Goal: Task Accomplishment & Management: Manage account settings

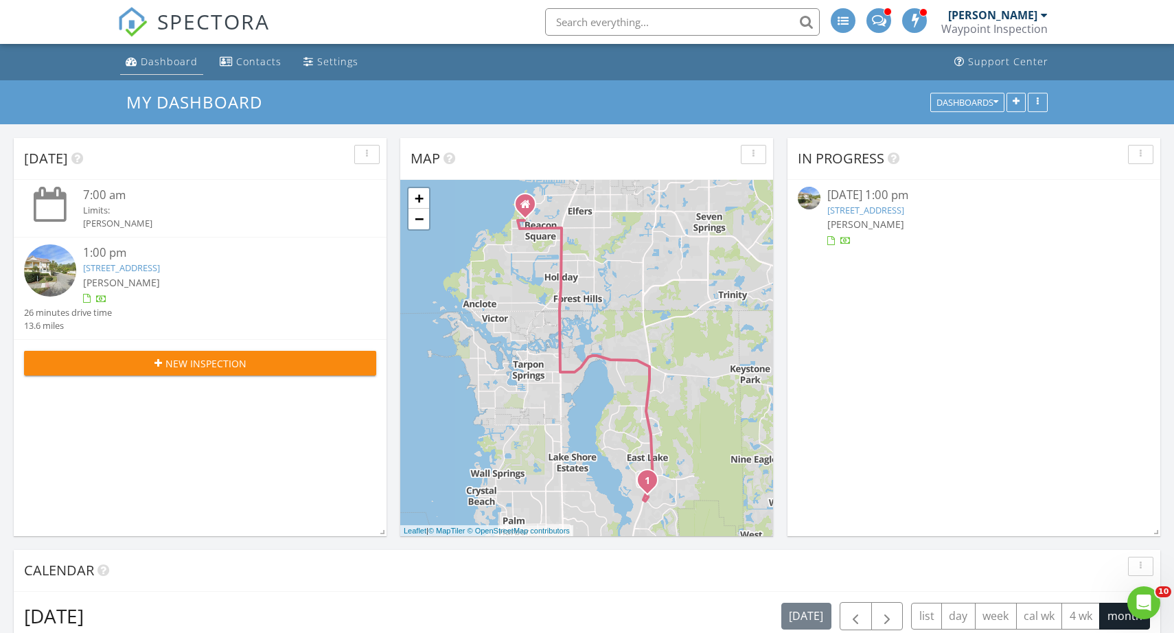
click at [172, 59] on div "Dashboard" at bounding box center [169, 61] width 57 height 13
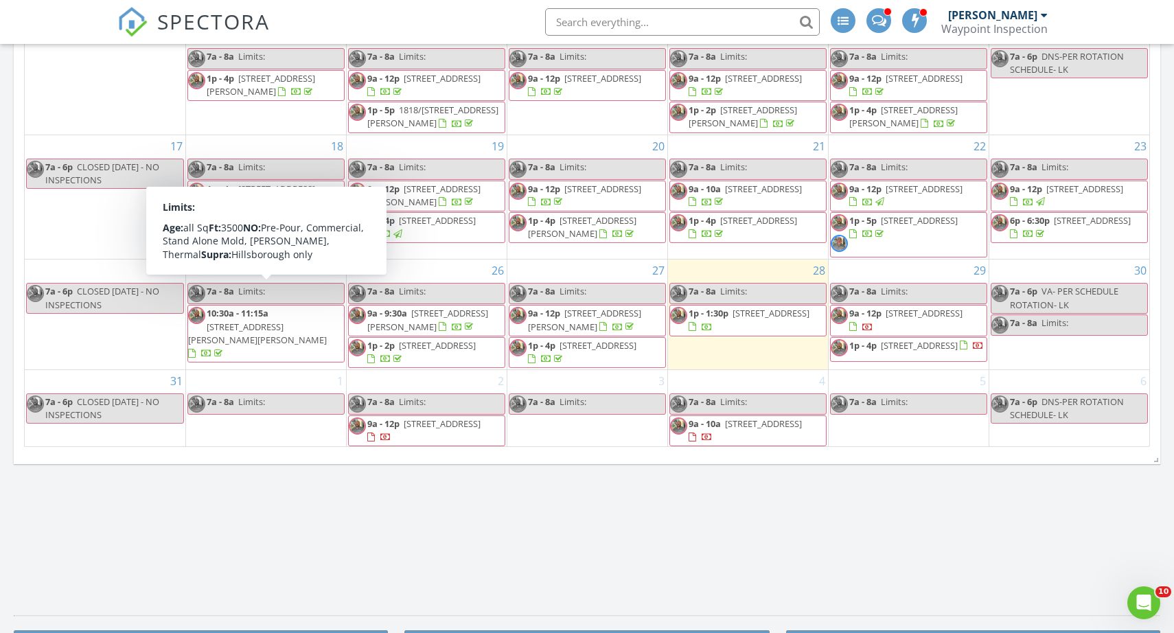
scroll to position [759, 0]
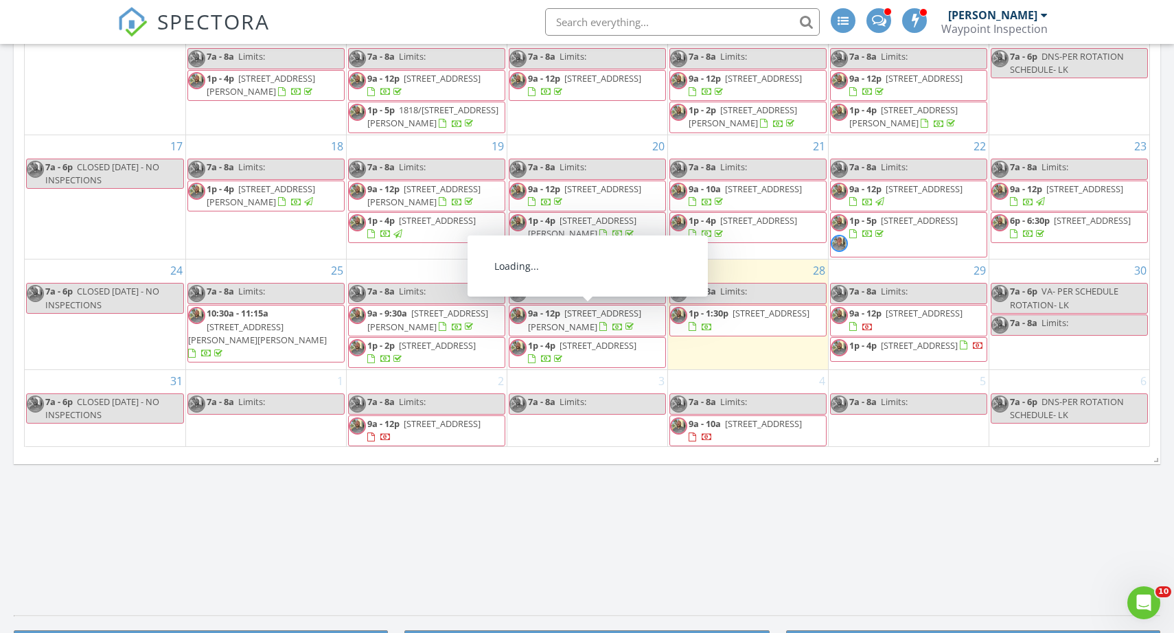
click at [585, 313] on span "1747 Santa Anna Dr, Dunedin 34698" at bounding box center [584, 319] width 113 height 25
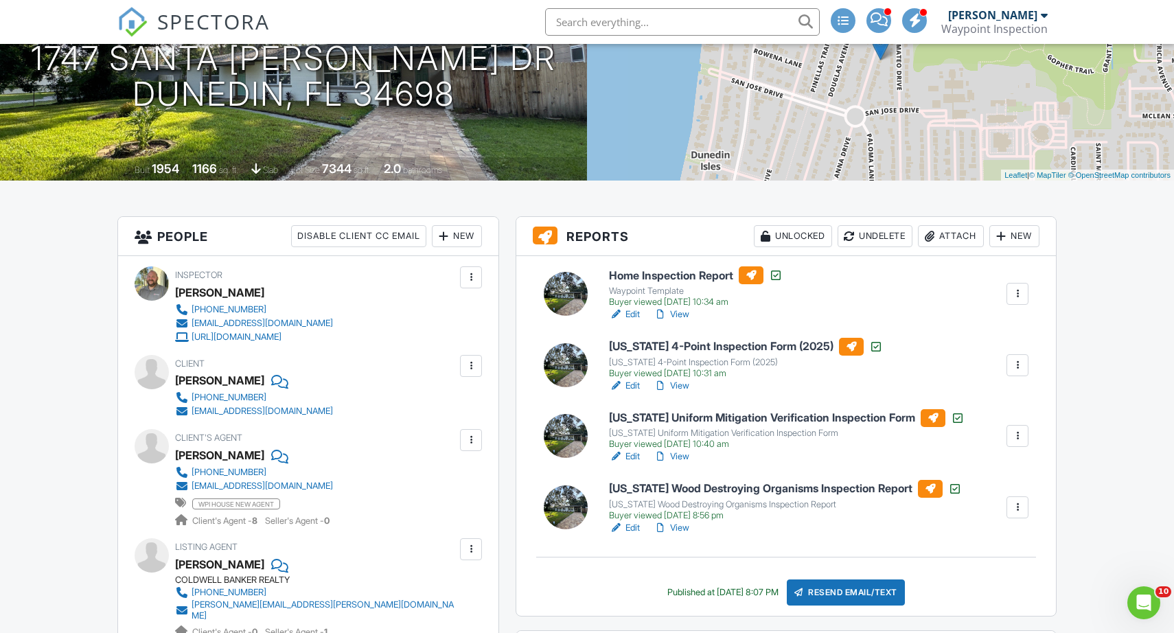
scroll to position [189, 0]
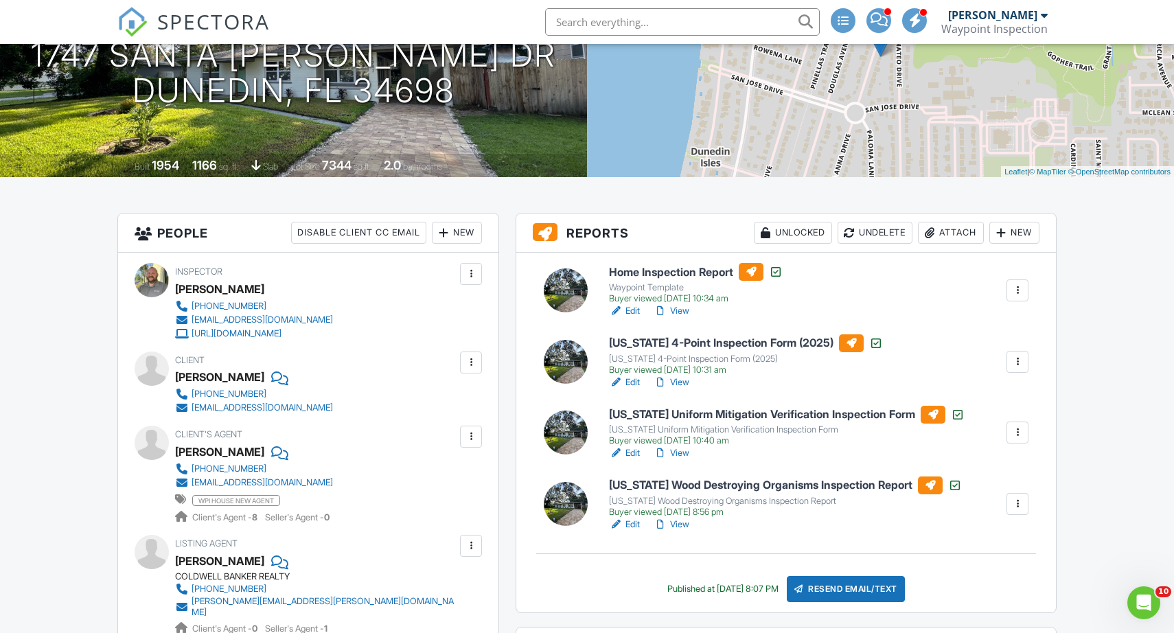
click at [679, 307] on link "View" at bounding box center [672, 311] width 36 height 14
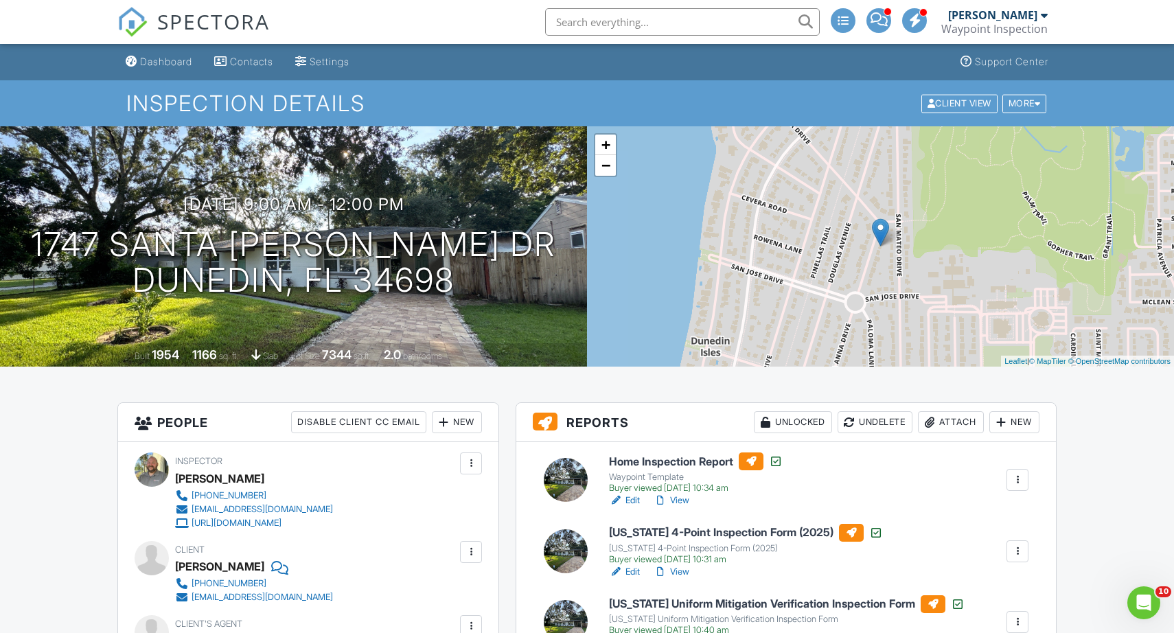
scroll to position [0, 0]
click at [154, 65] on div "Dashboard" at bounding box center [166, 62] width 52 height 12
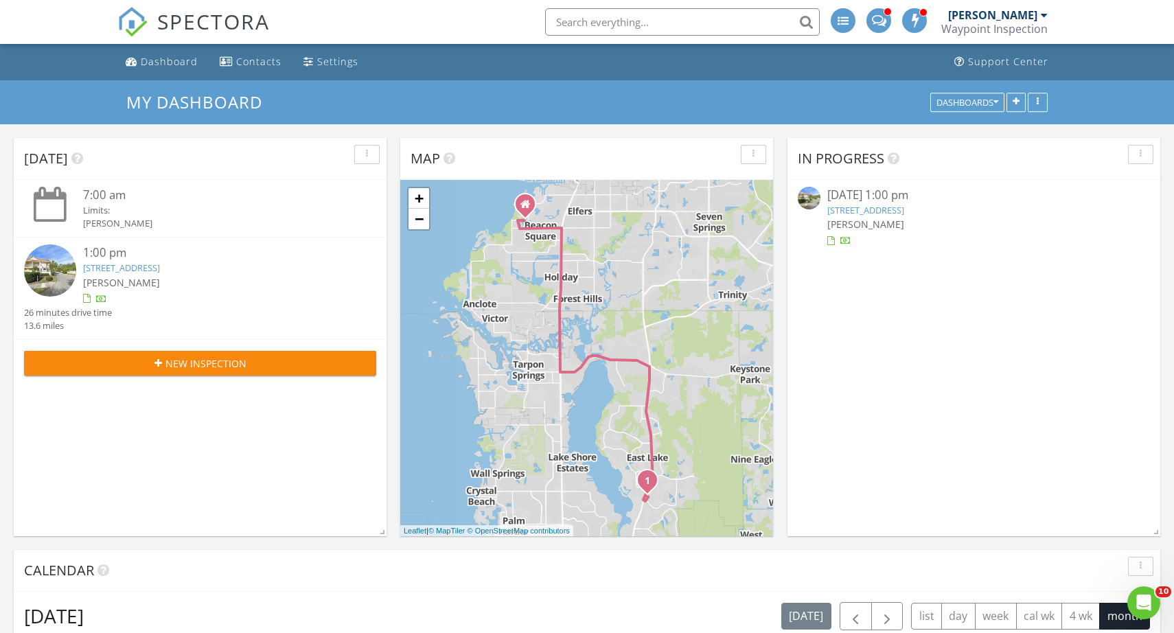
click at [160, 265] on link "2674 Tanglewood Trail, Palm Harbor, FL 34685" at bounding box center [121, 268] width 77 height 12
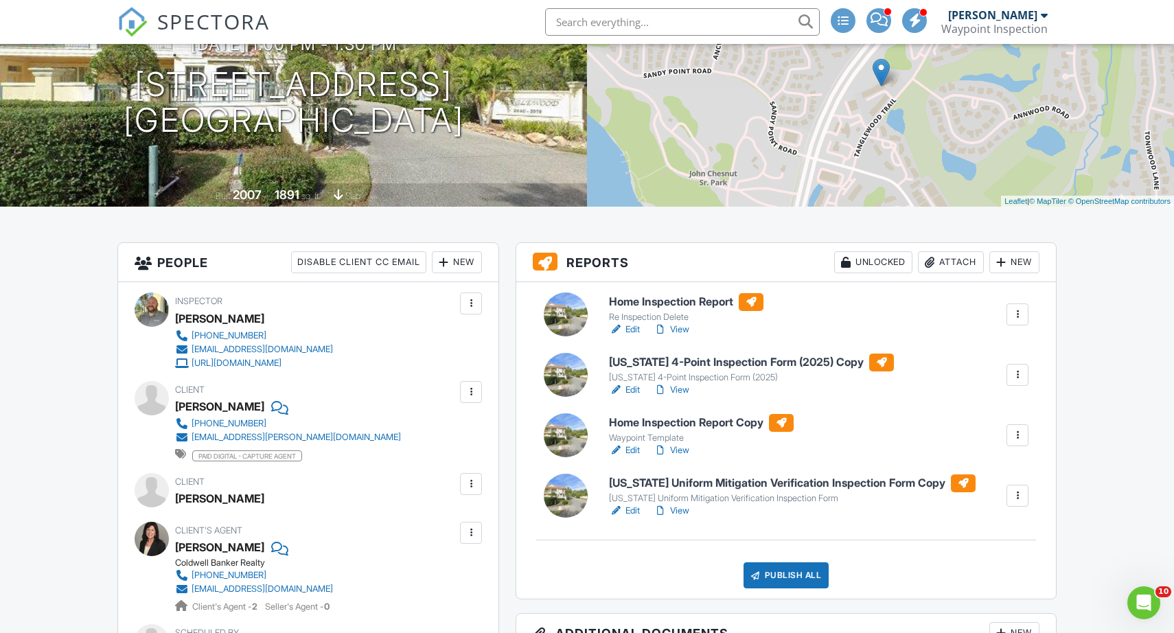
scroll to position [157, 0]
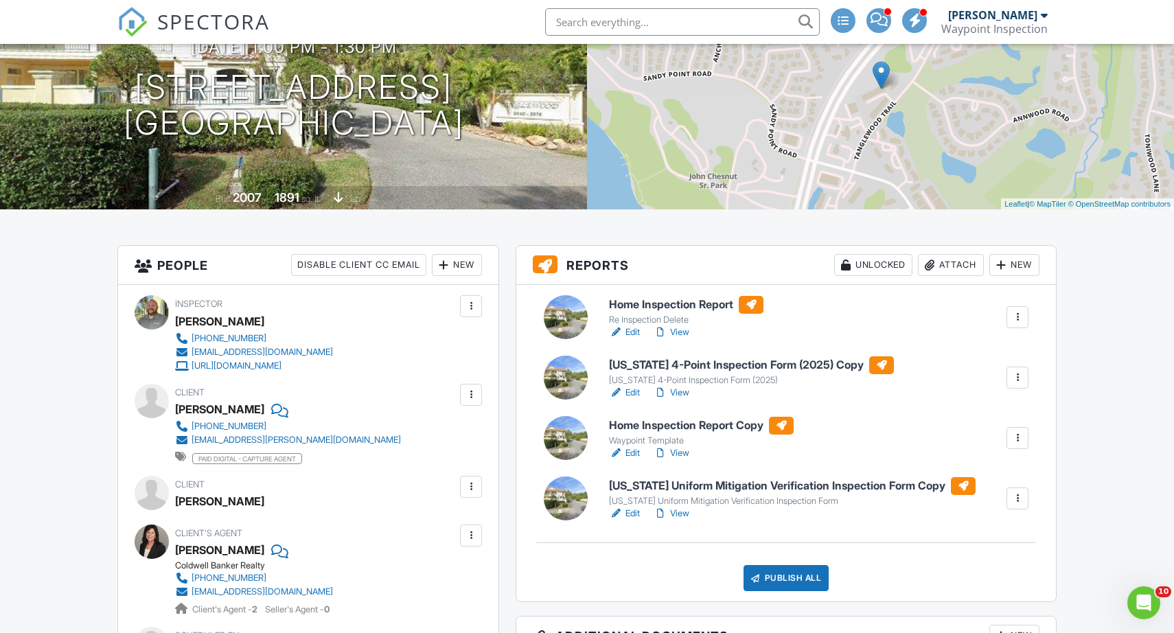
click at [1011, 259] on div "New" at bounding box center [1014, 265] width 50 height 22
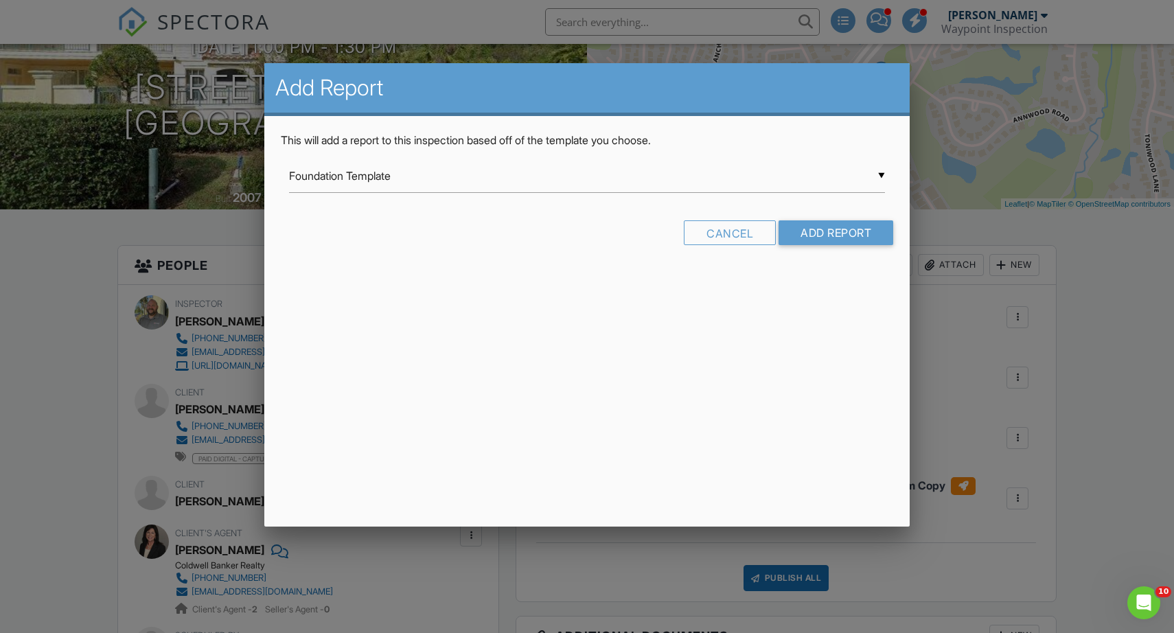
click at [875, 173] on input "Foundation Template" at bounding box center [587, 176] width 597 height 34
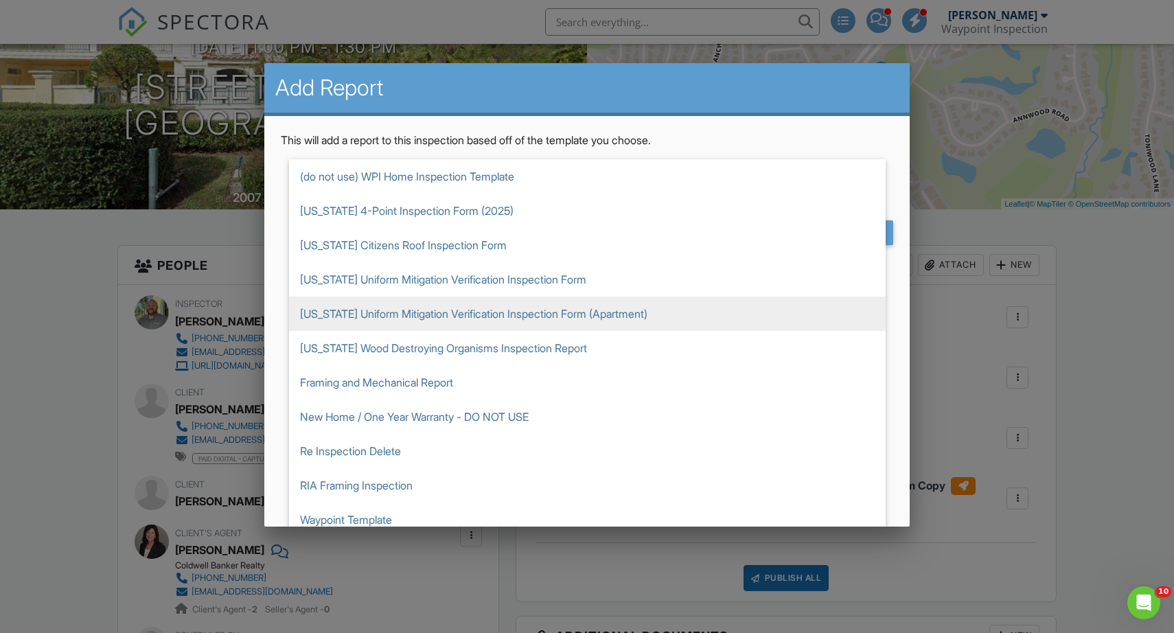
scroll to position [103, 0]
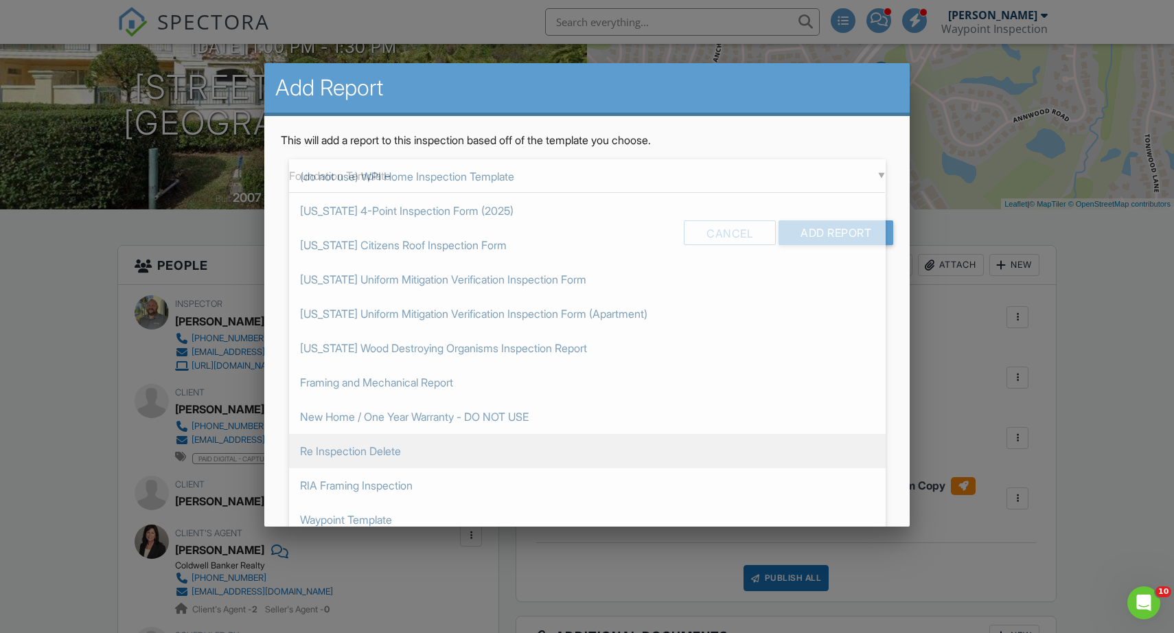
click at [332, 447] on span "Re Inspection Delete" at bounding box center [587, 451] width 597 height 34
type input "Re Inspection Delete"
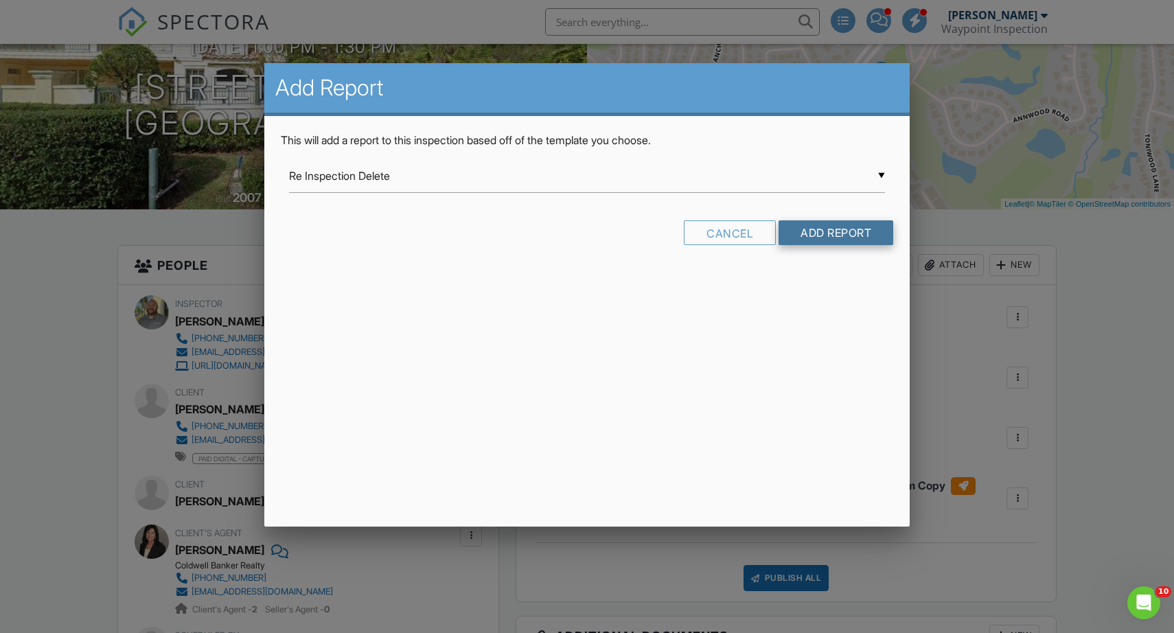
click at [821, 234] on input "Add Report" at bounding box center [836, 232] width 115 height 25
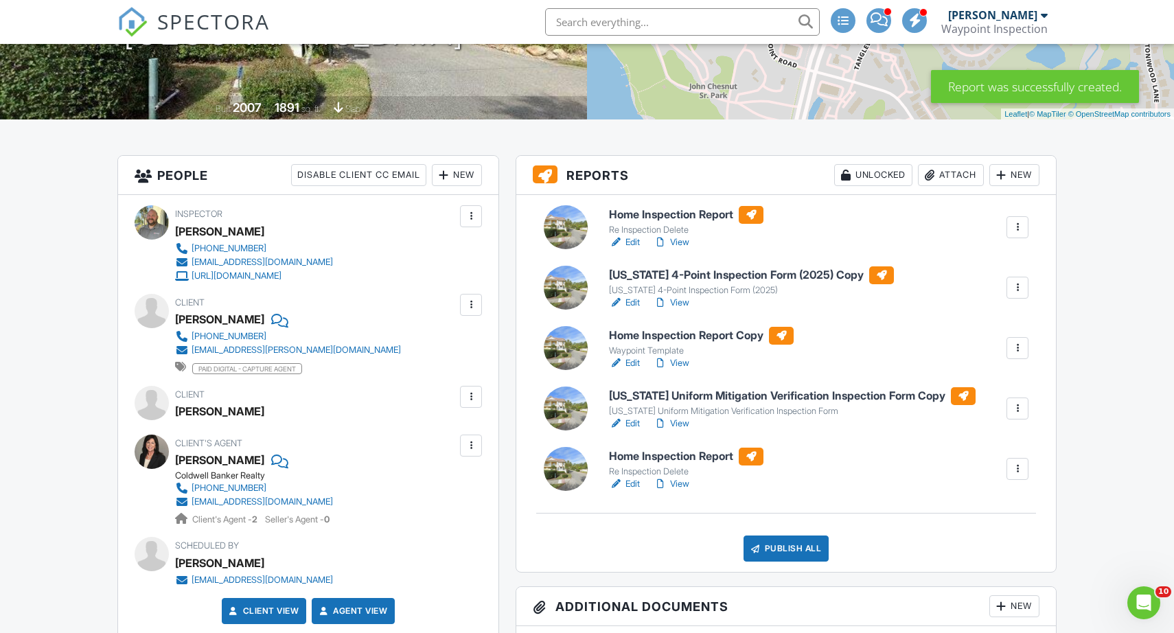
scroll to position [246, 0]
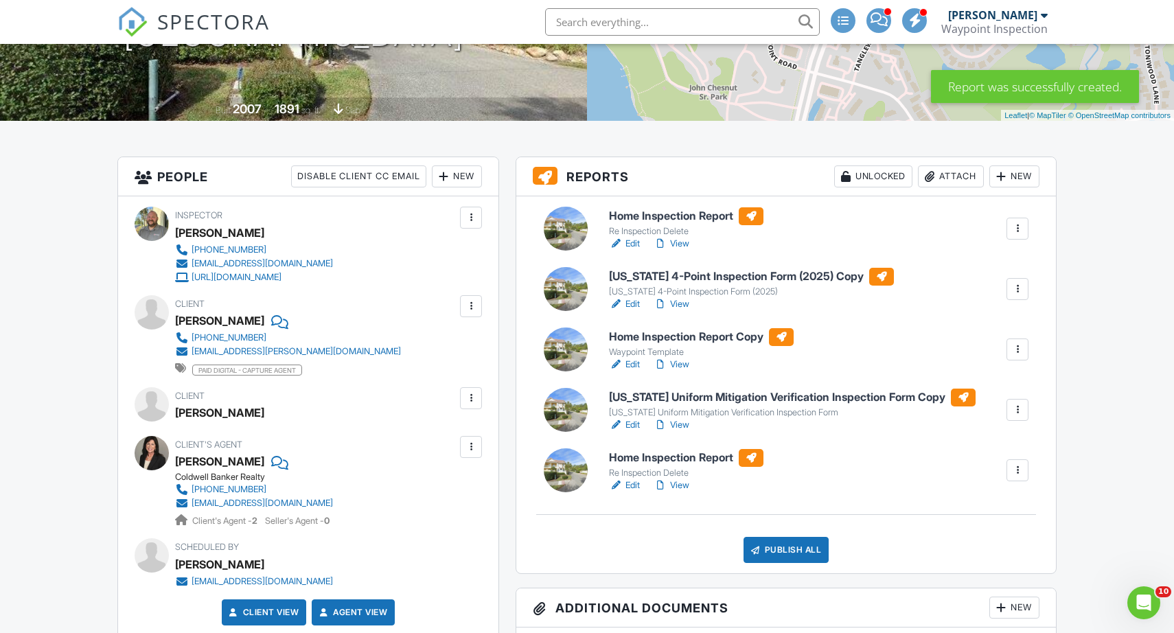
click at [1022, 405] on div at bounding box center [1018, 410] width 14 height 14
click at [982, 512] on div "Delete" at bounding box center [977, 516] width 29 height 15
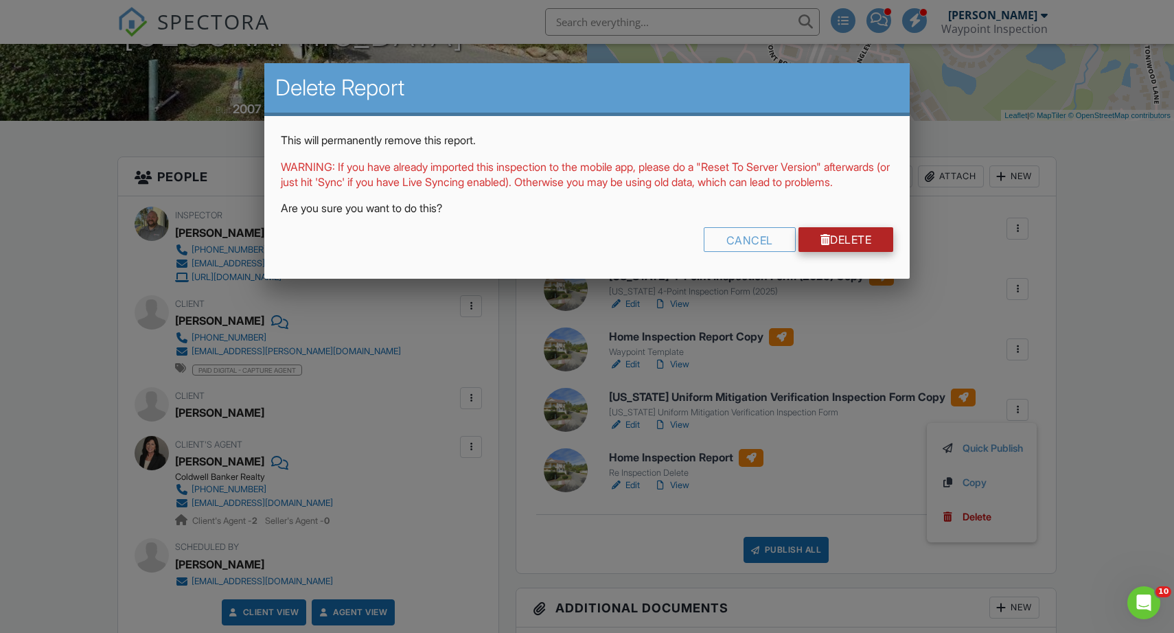
click at [860, 246] on link "Delete" at bounding box center [846, 239] width 95 height 25
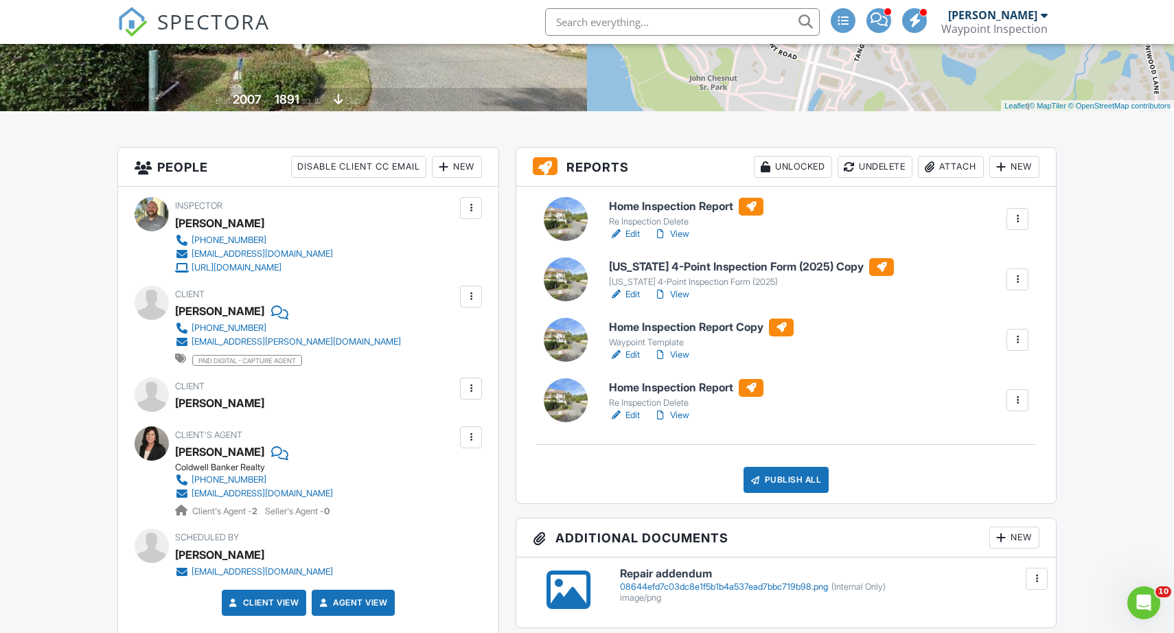
scroll to position [257, 0]
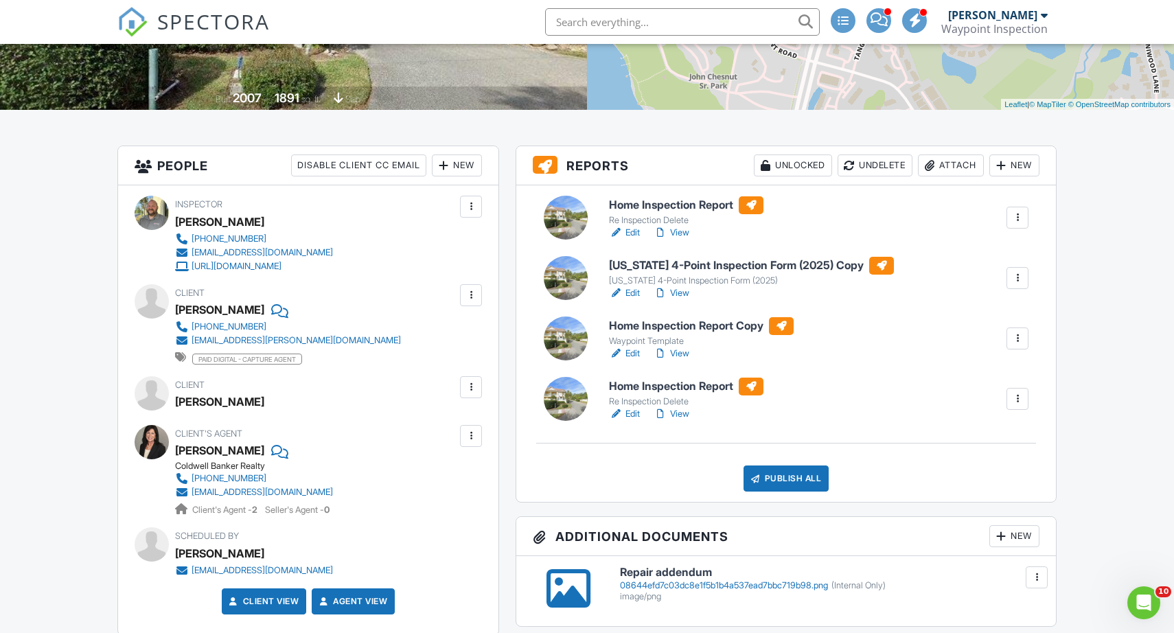
click at [634, 295] on link "Edit" at bounding box center [624, 293] width 31 height 14
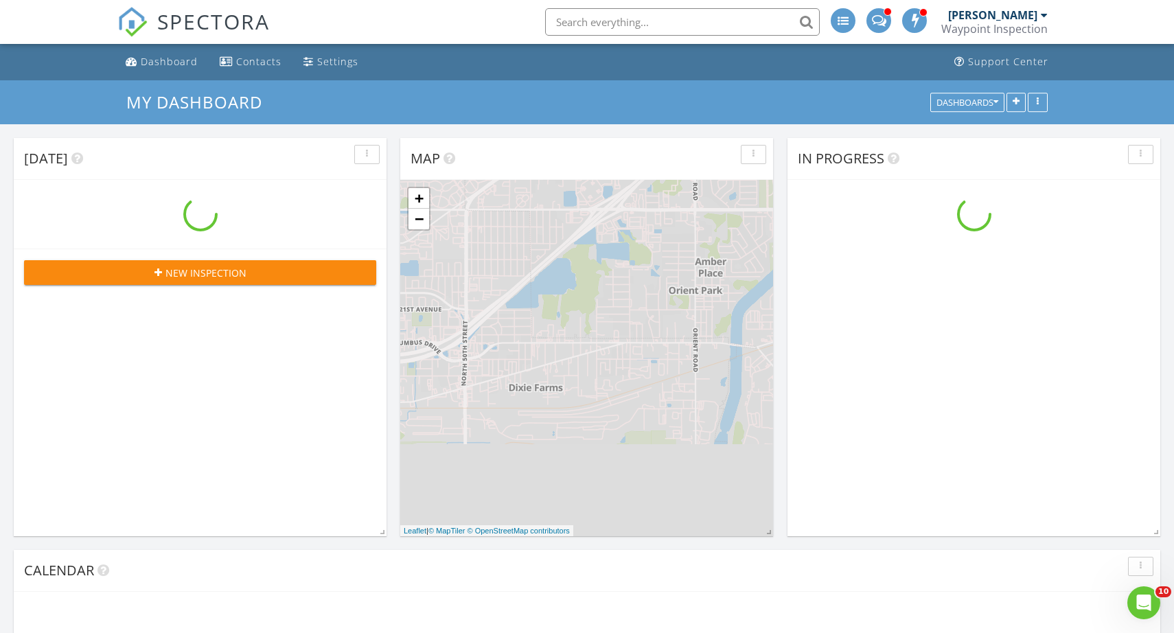
scroll to position [1250, 1175]
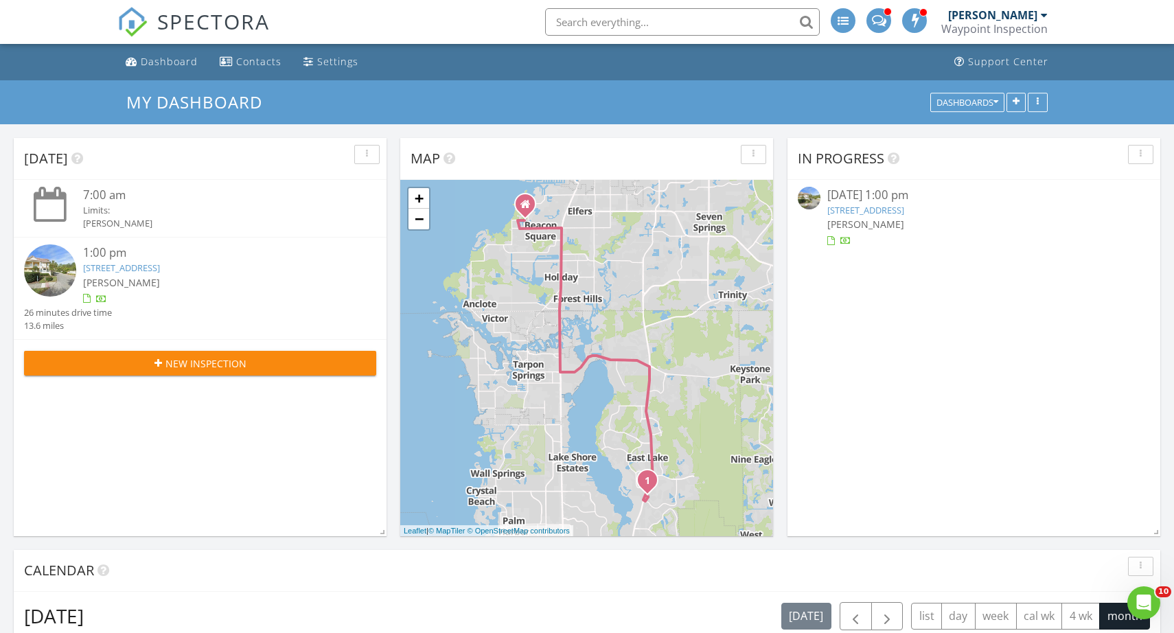
click at [160, 262] on link "[STREET_ADDRESS]" at bounding box center [121, 268] width 77 height 12
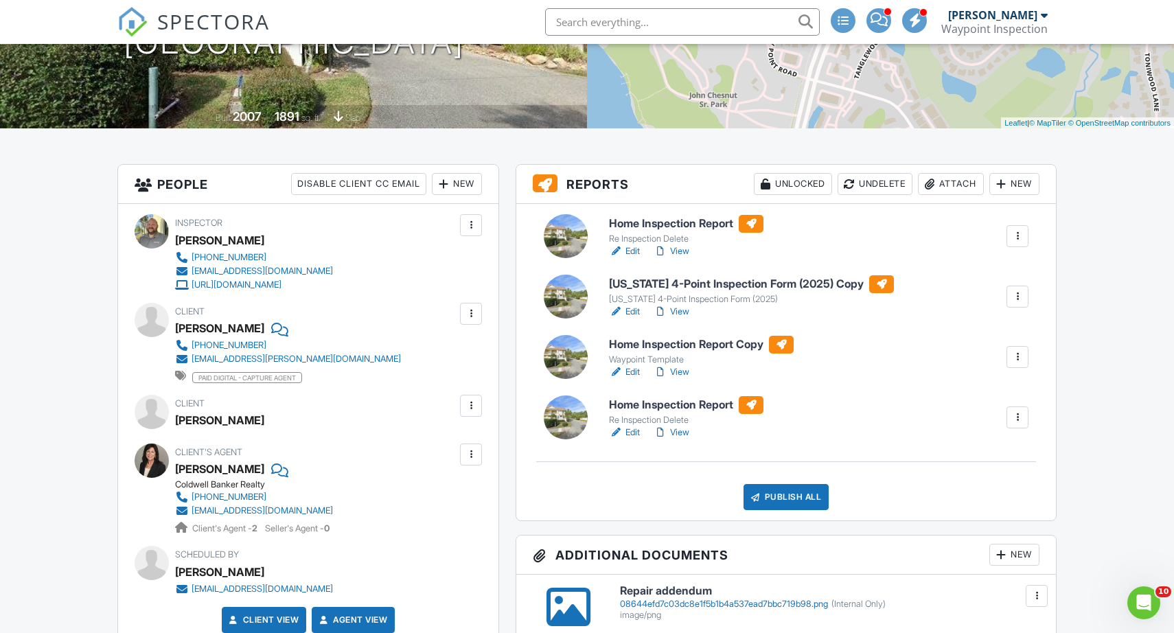
click at [679, 310] on link "View" at bounding box center [672, 312] width 36 height 14
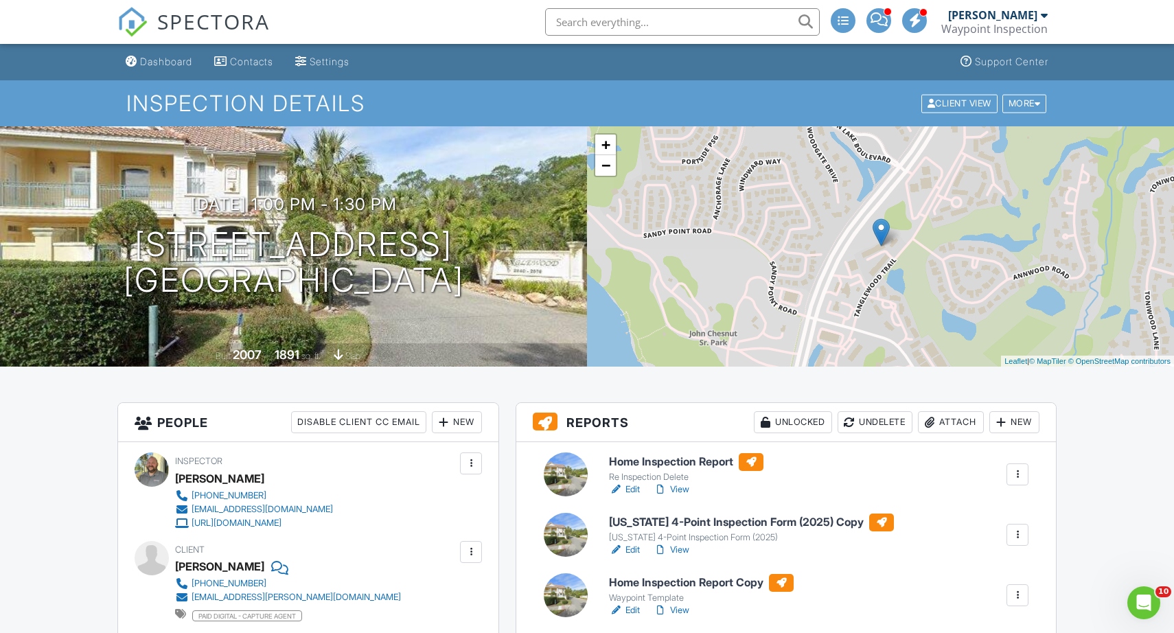
click at [626, 548] on link "Edit" at bounding box center [624, 550] width 31 height 14
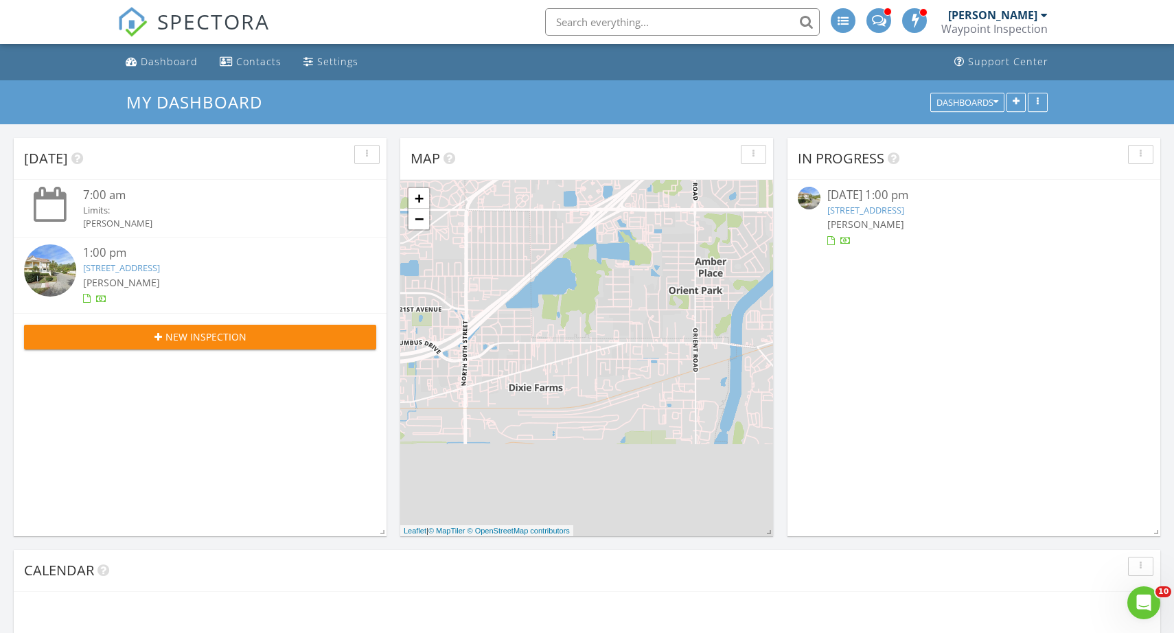
scroll to position [1250, 1175]
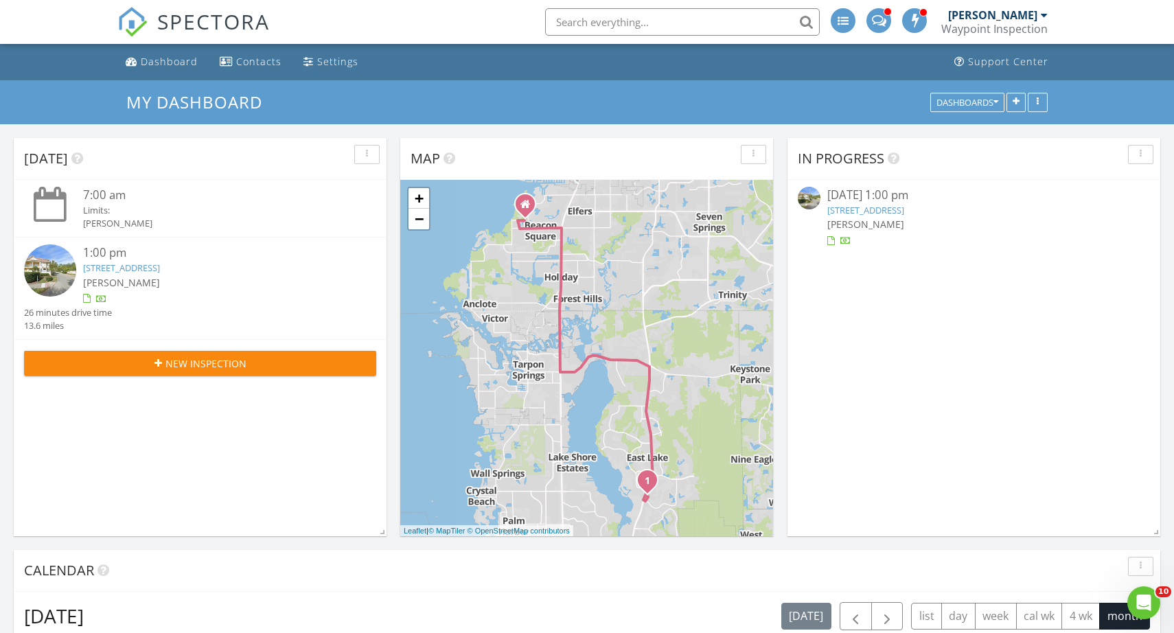
click at [160, 268] on link "[STREET_ADDRESS]" at bounding box center [121, 268] width 77 height 12
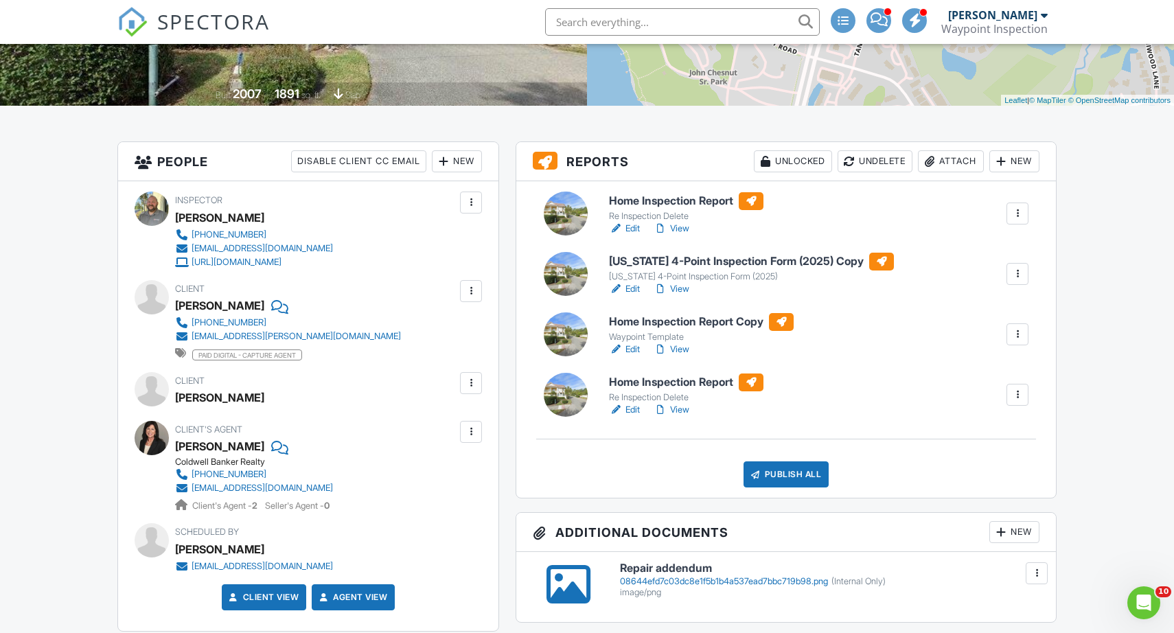
scroll to position [272, 0]
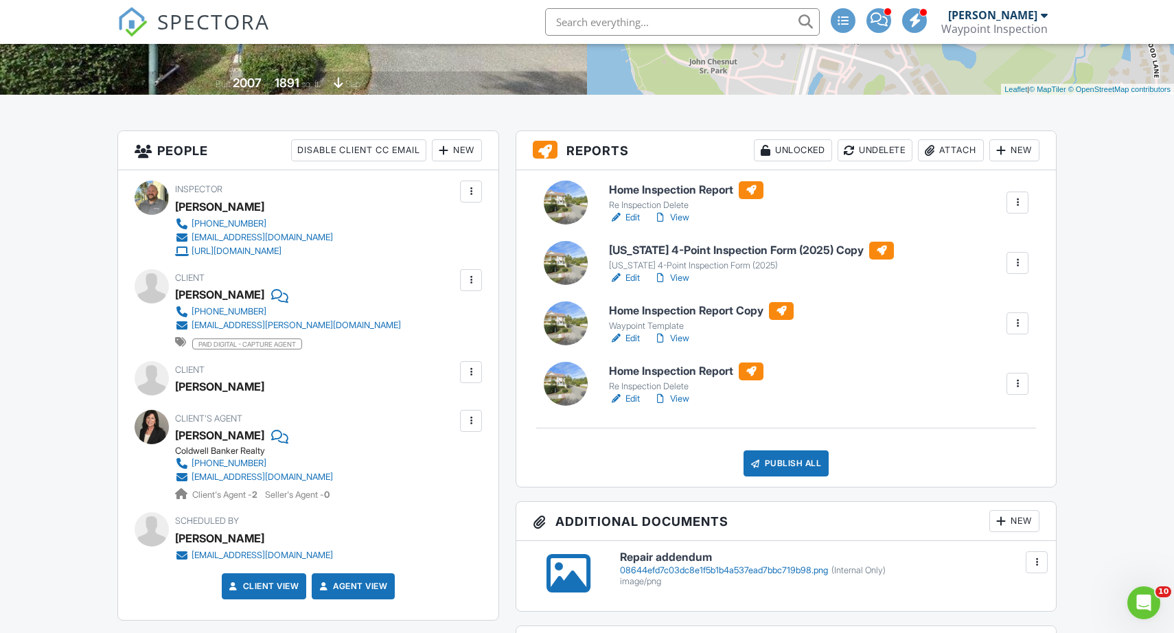
click at [682, 274] on link "View" at bounding box center [672, 278] width 36 height 14
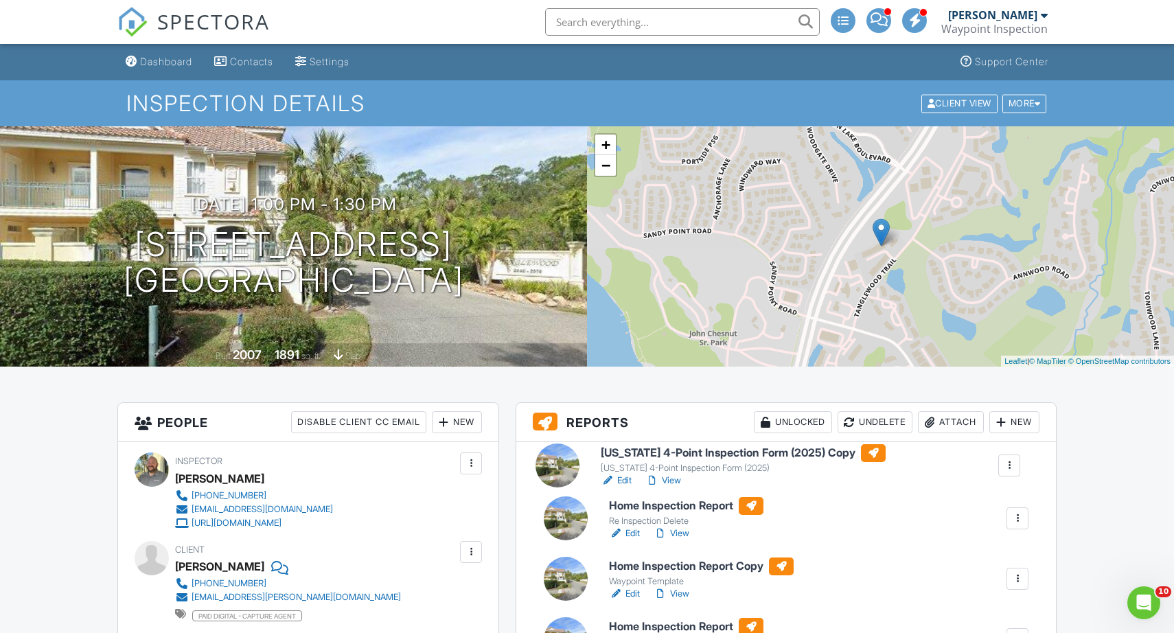
drag, startPoint x: 935, startPoint y: 526, endPoint x: 927, endPoint y: 459, distance: 67.8
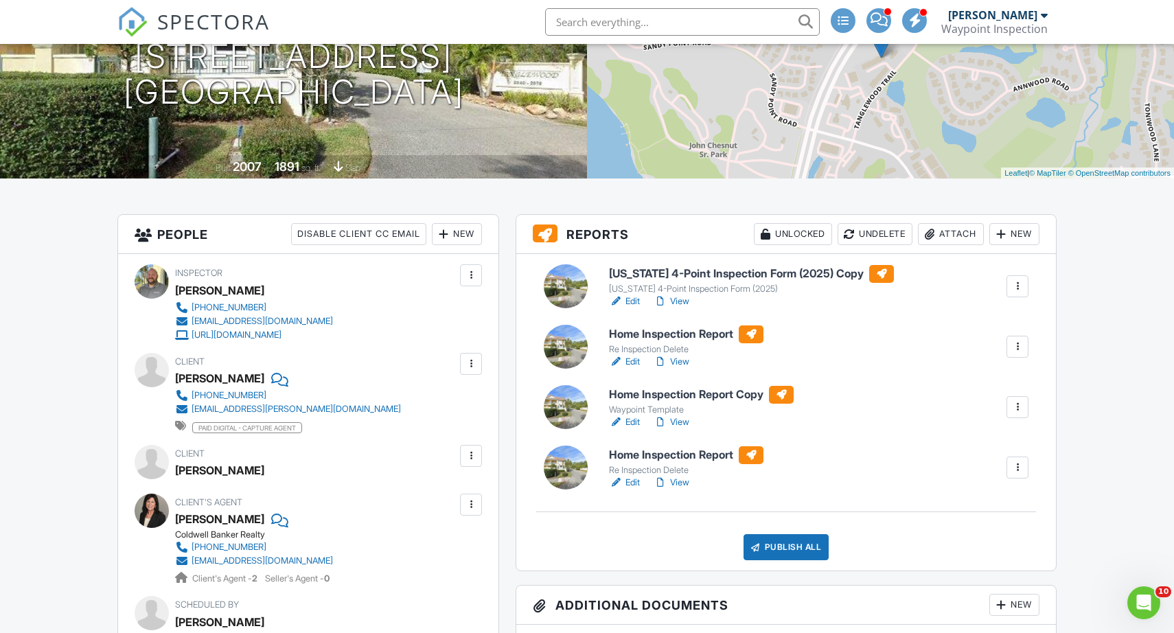
scroll to position [203, 0]
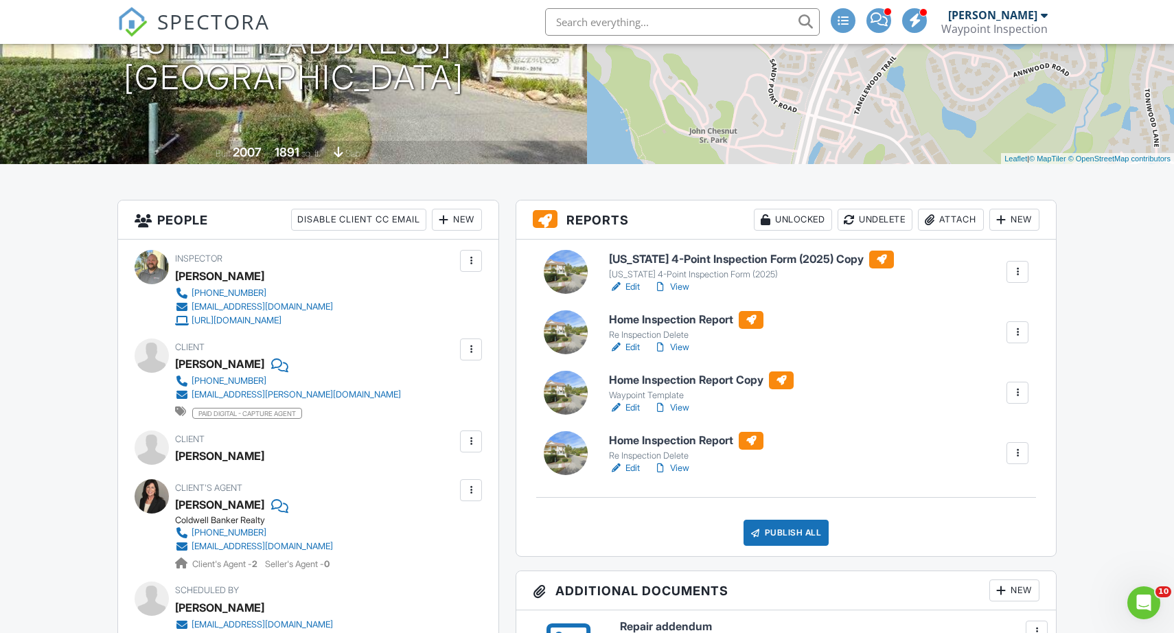
click at [632, 347] on link "Edit" at bounding box center [624, 348] width 31 height 14
click at [680, 406] on link "View" at bounding box center [672, 408] width 36 height 14
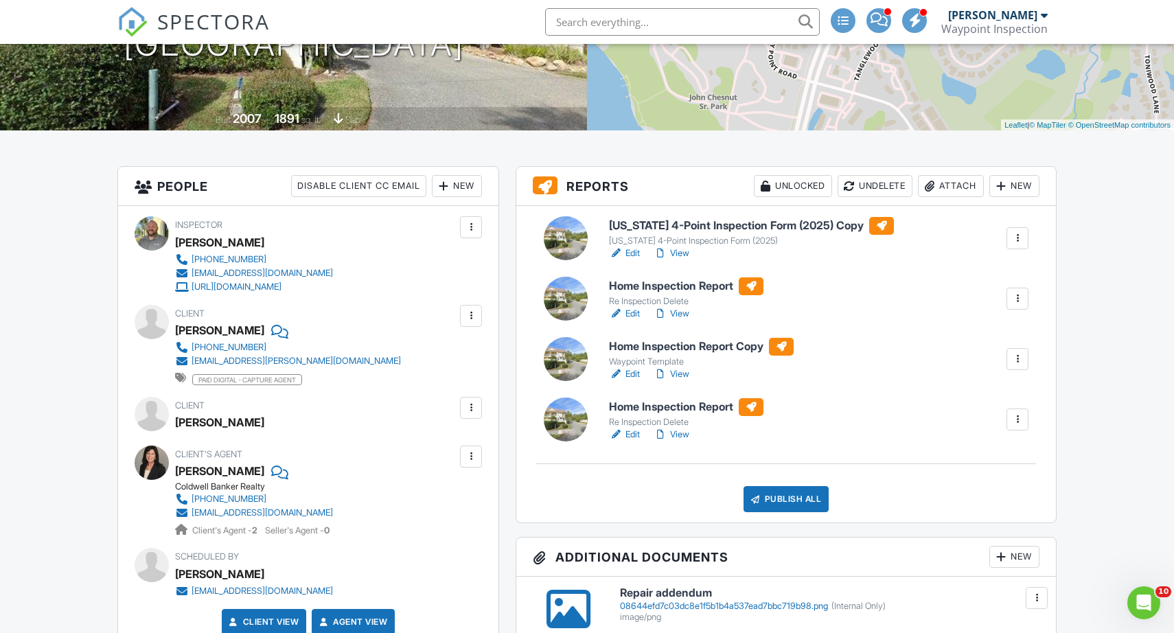
scroll to position [235, 0]
click at [1015, 298] on div at bounding box center [1018, 299] width 14 height 14
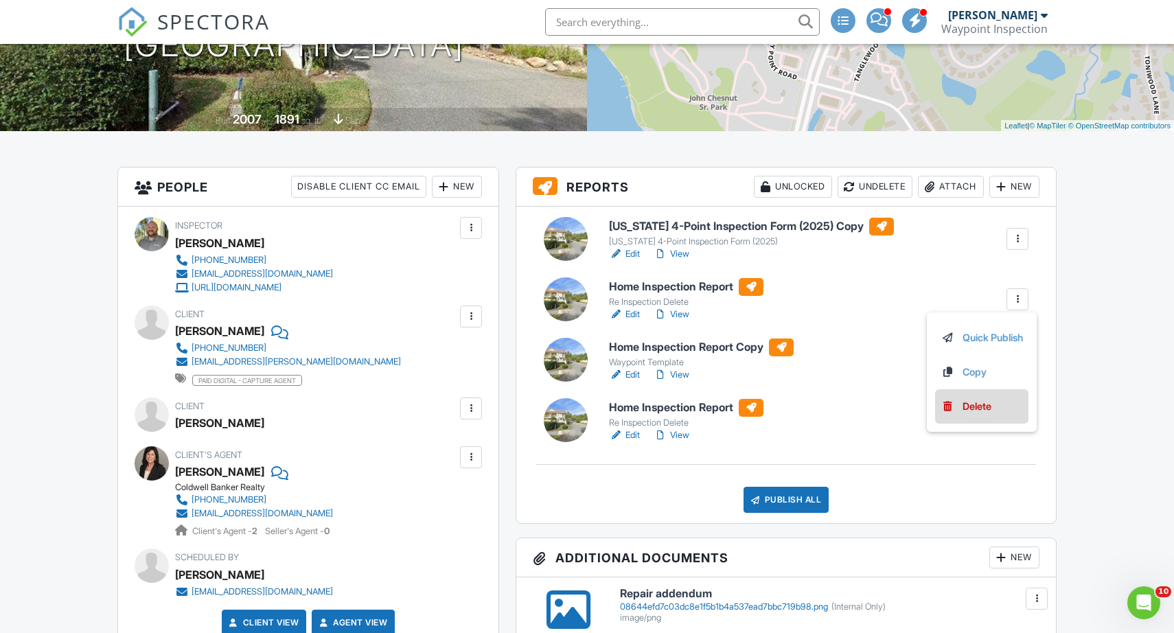
click at [987, 407] on div "Delete" at bounding box center [977, 406] width 29 height 15
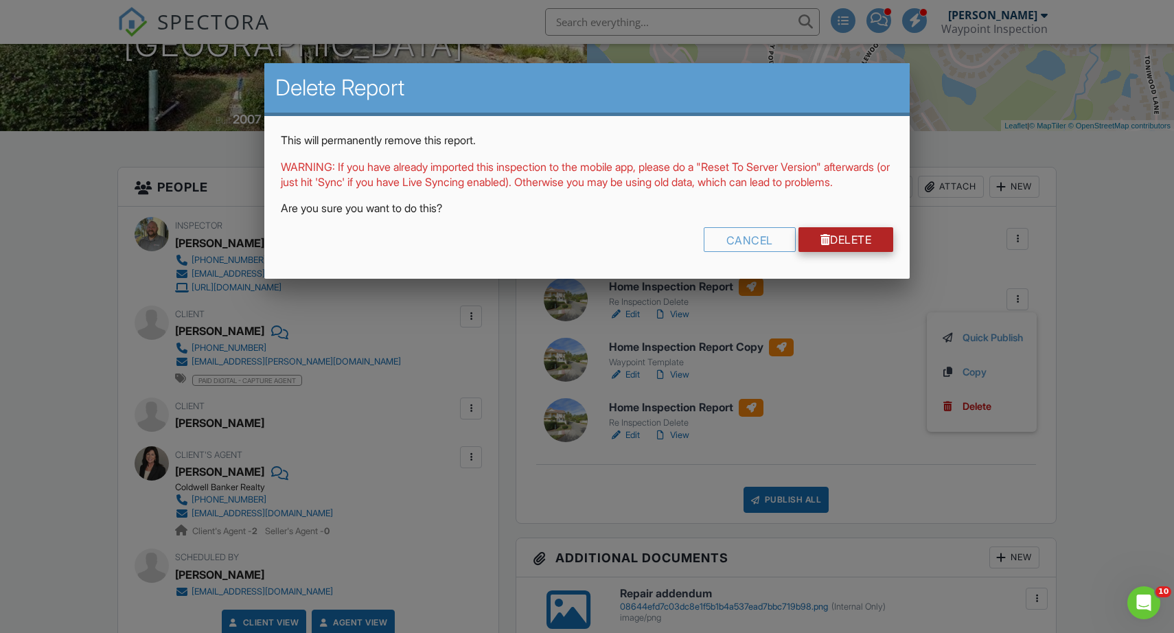
click at [849, 252] on link "Delete" at bounding box center [846, 239] width 95 height 25
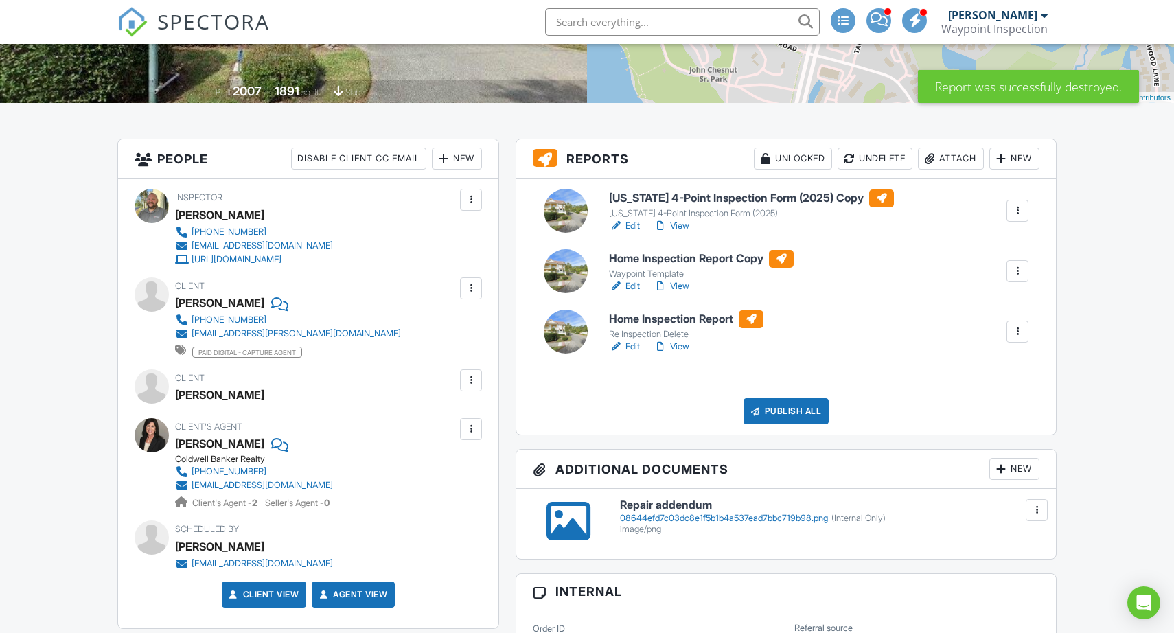
click at [1020, 330] on div at bounding box center [1018, 332] width 14 height 14
click at [978, 433] on div "Delete" at bounding box center [977, 438] width 29 height 15
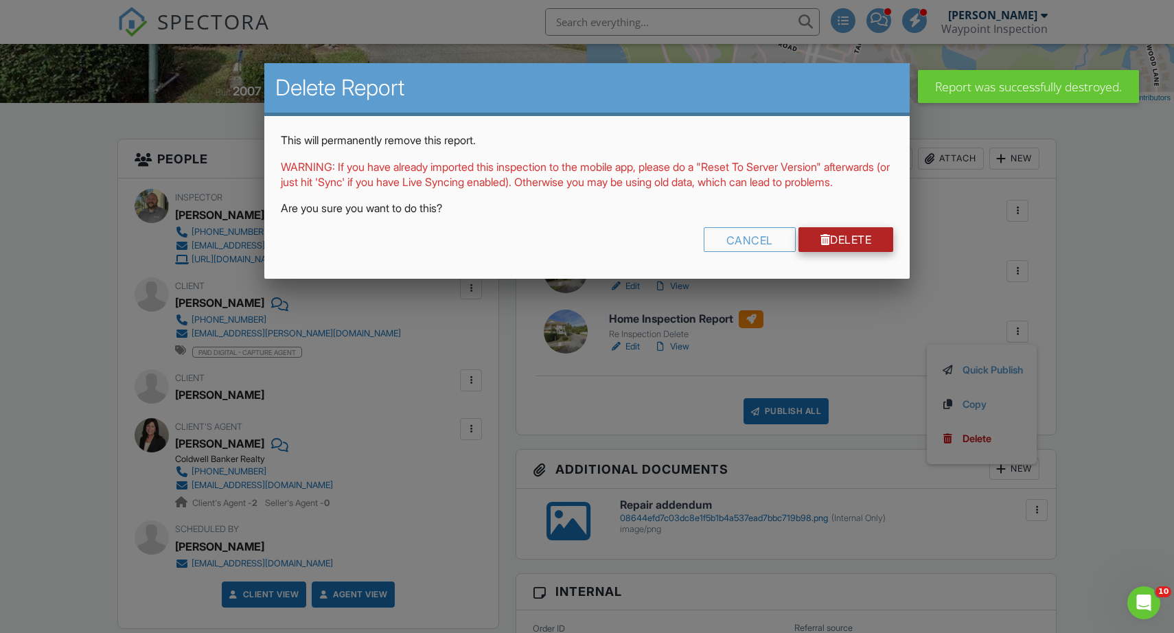
click at [845, 252] on link "Delete" at bounding box center [846, 239] width 95 height 25
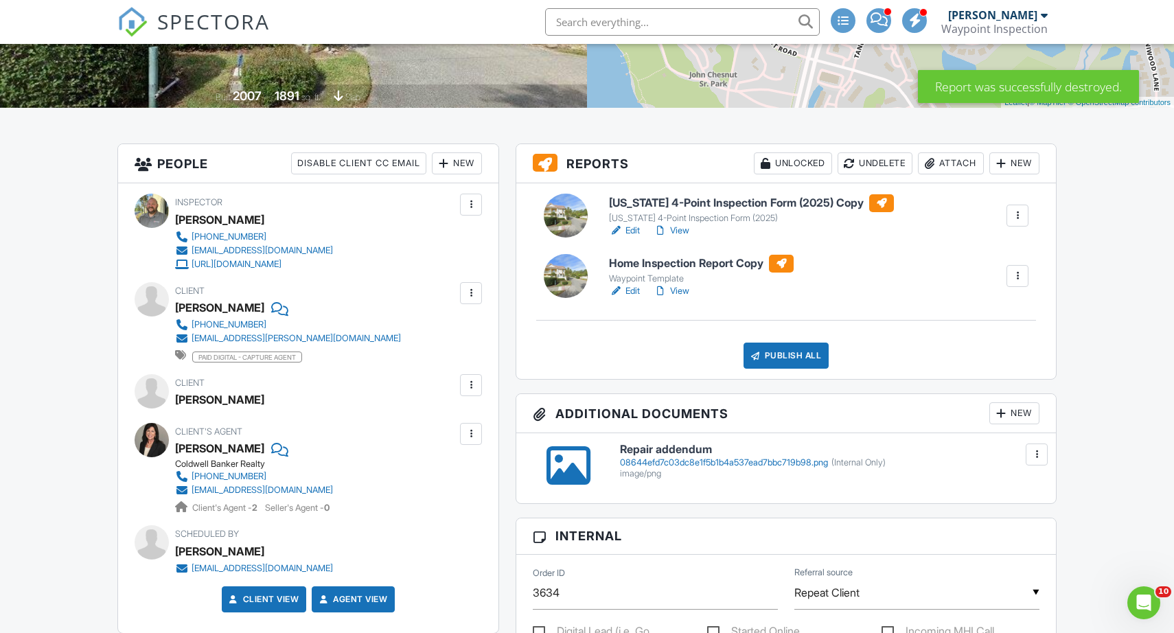
scroll to position [259, 0]
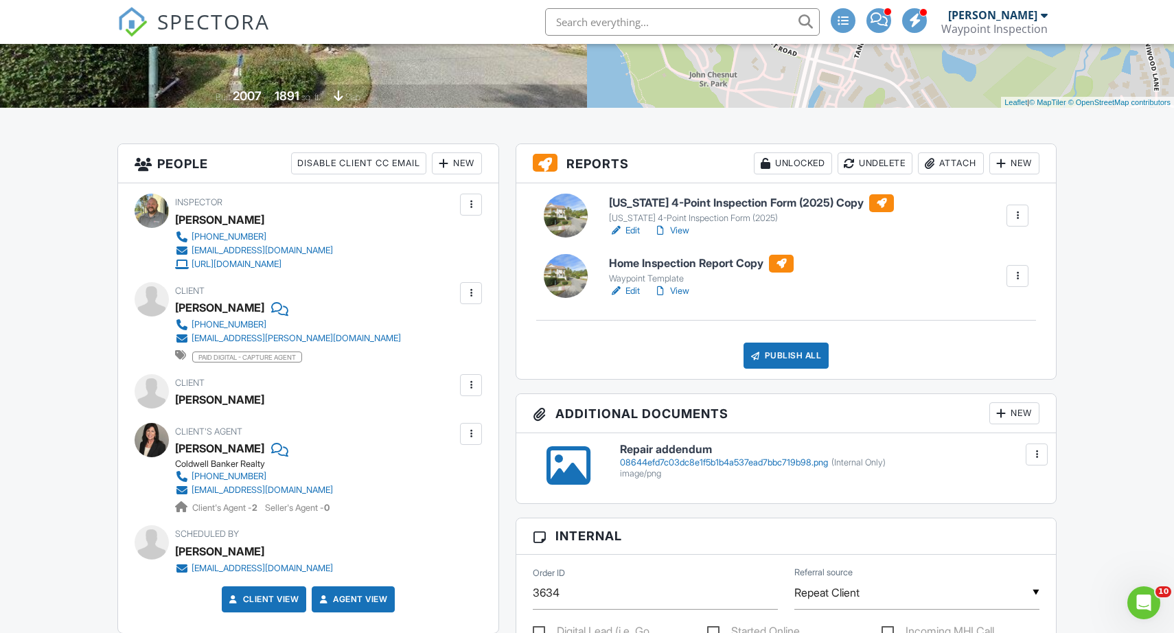
click at [685, 290] on link "View" at bounding box center [672, 291] width 36 height 14
click at [685, 228] on link "View" at bounding box center [672, 231] width 36 height 14
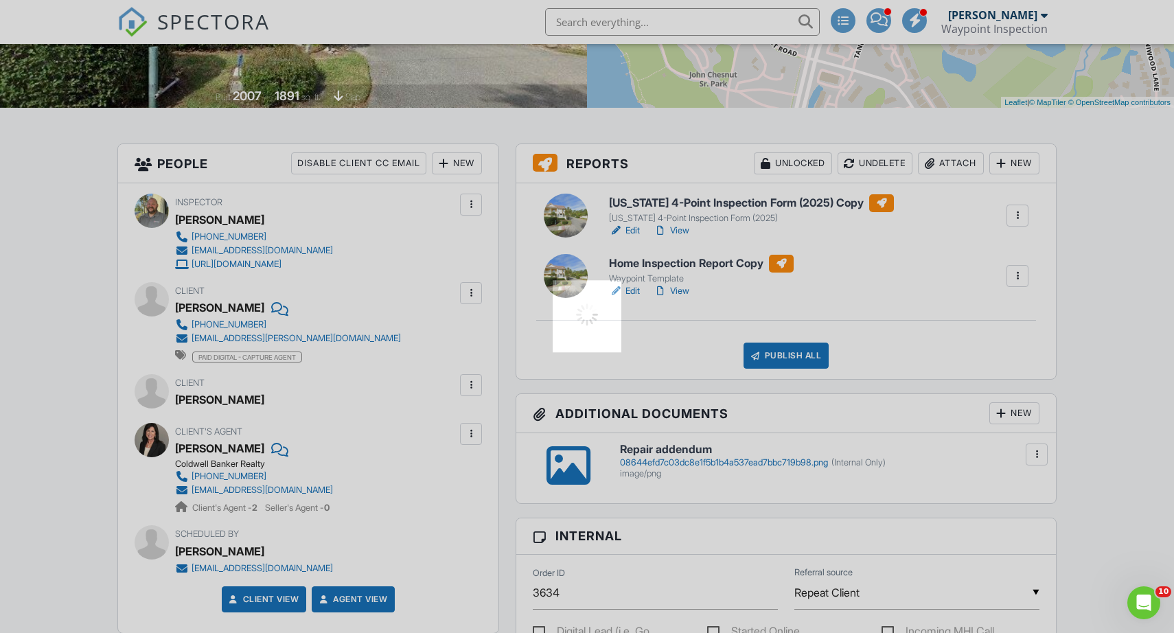
scroll to position [0, 0]
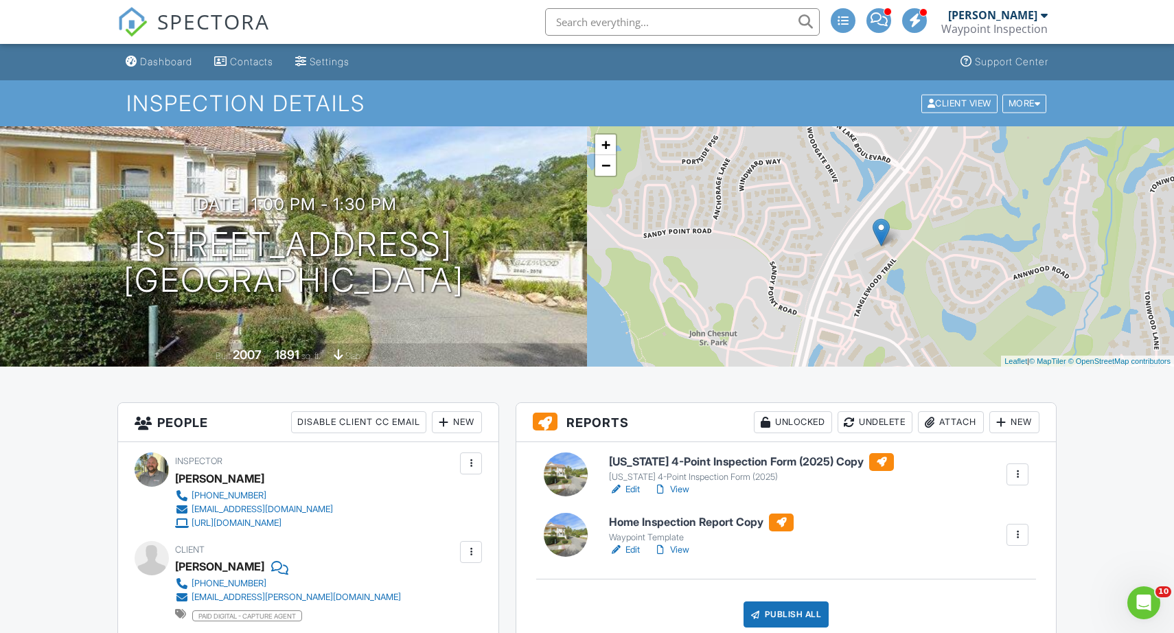
click at [631, 488] on link "Edit" at bounding box center [624, 490] width 31 height 14
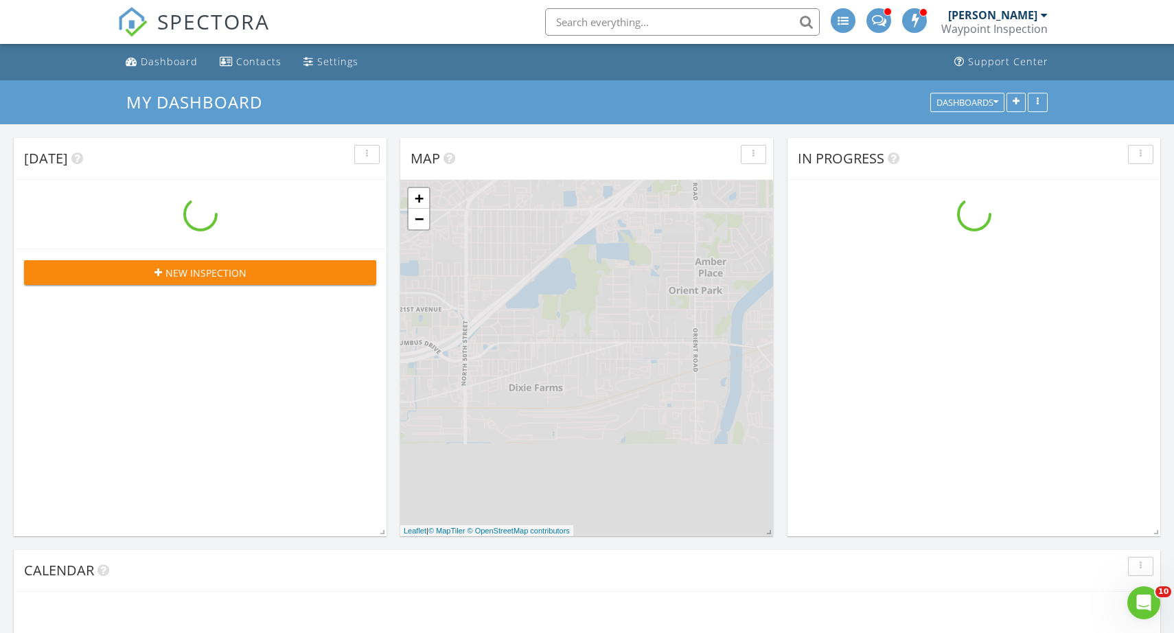
scroll to position [1250, 1175]
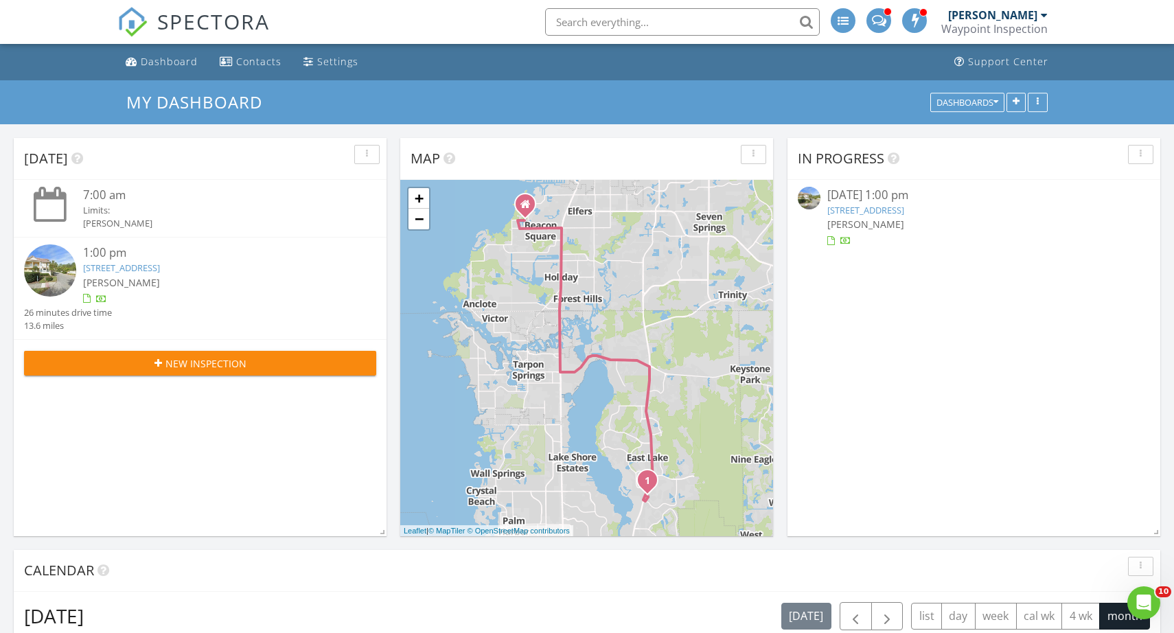
click at [160, 267] on link "2674 Tanglewood Trail, Palm Harbor, FL 34685" at bounding box center [121, 268] width 77 height 12
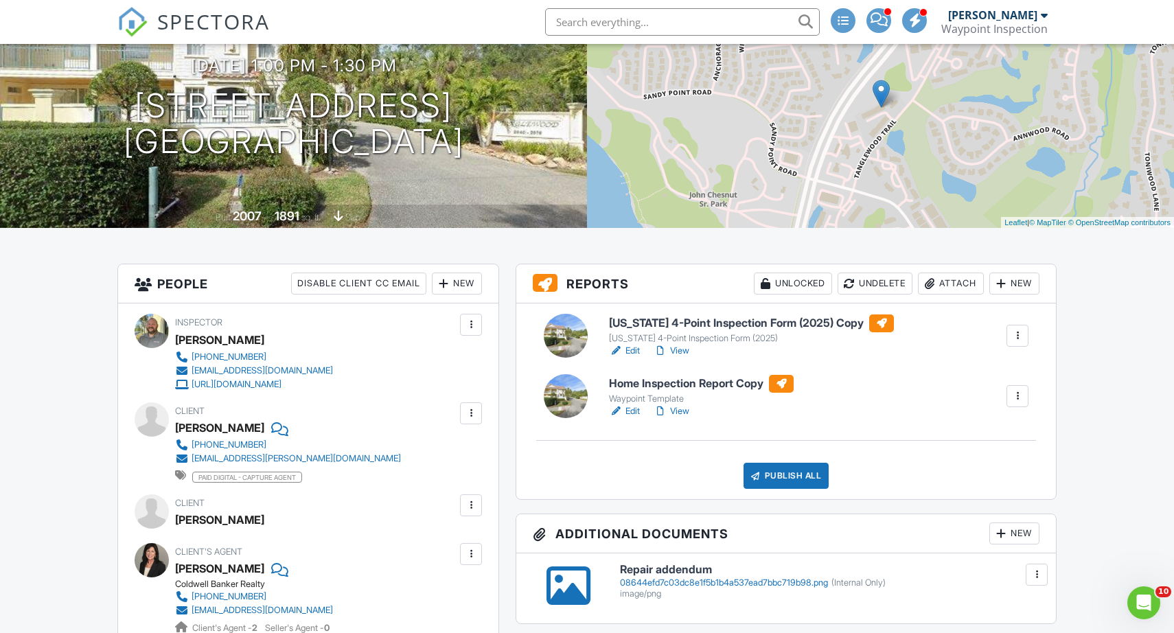
click at [678, 350] on link "View" at bounding box center [672, 351] width 36 height 14
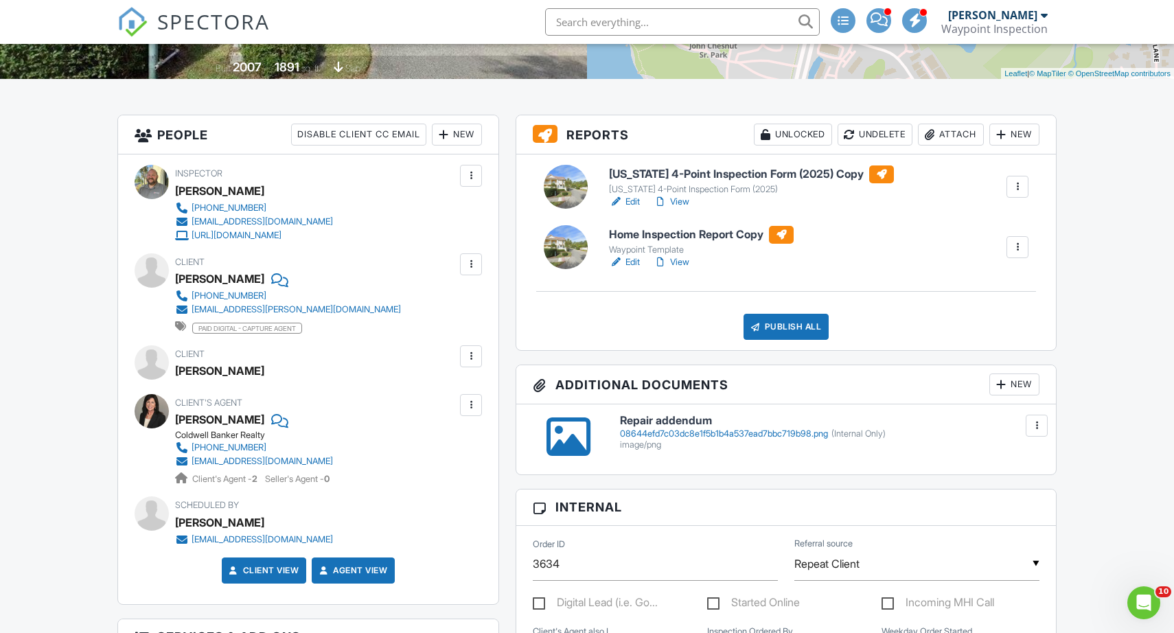
scroll to position [300, 0]
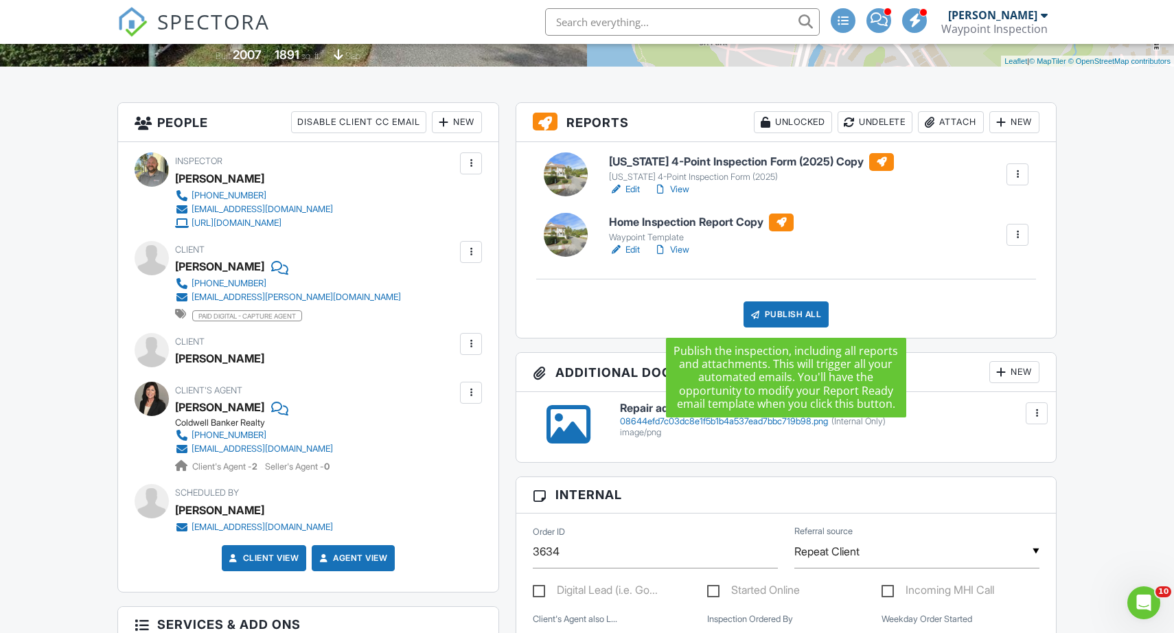
click at [778, 314] on div "Publish All" at bounding box center [787, 314] width 86 height 26
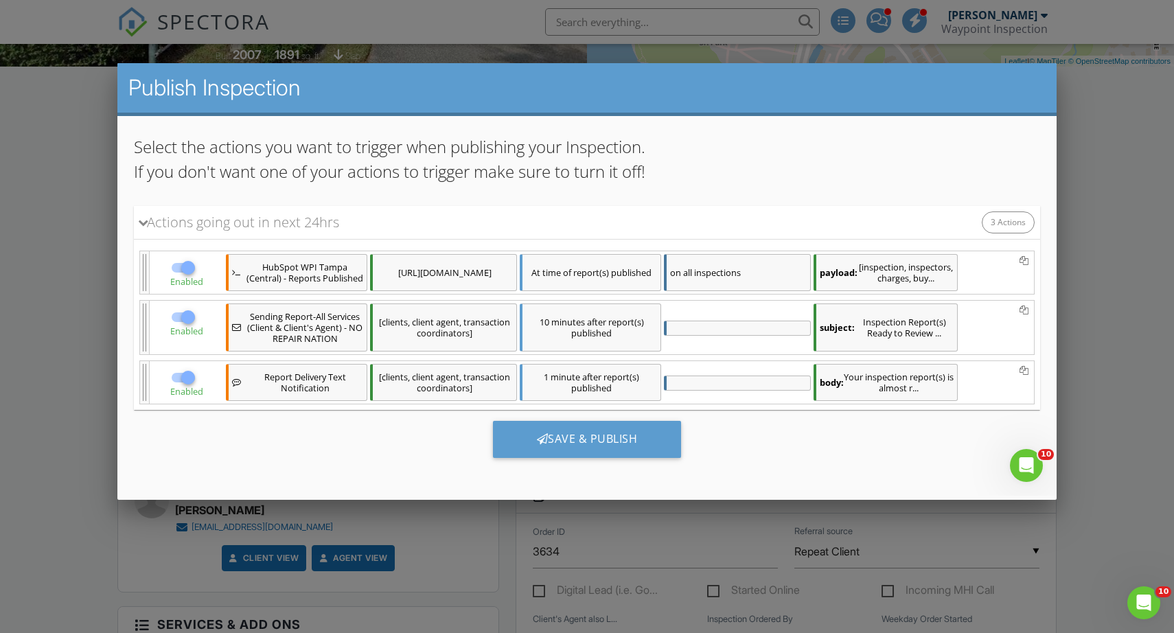
scroll to position [126, 0]
click at [589, 439] on div "Save & Publish" at bounding box center [587, 439] width 189 height 37
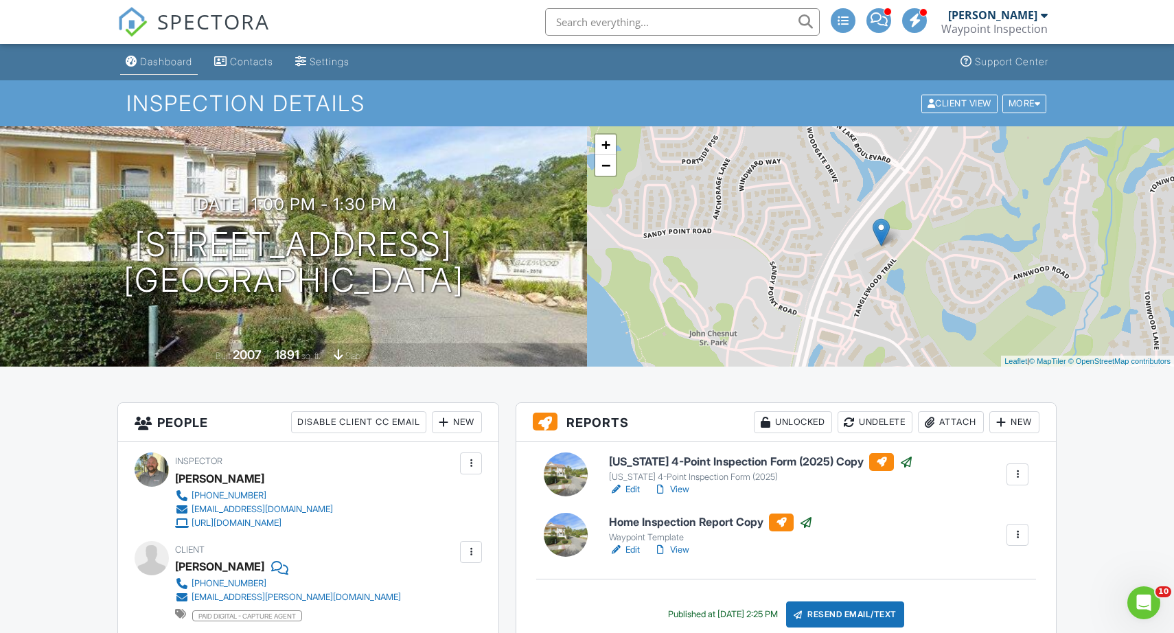
click at [150, 57] on div "Dashboard" at bounding box center [166, 62] width 52 height 12
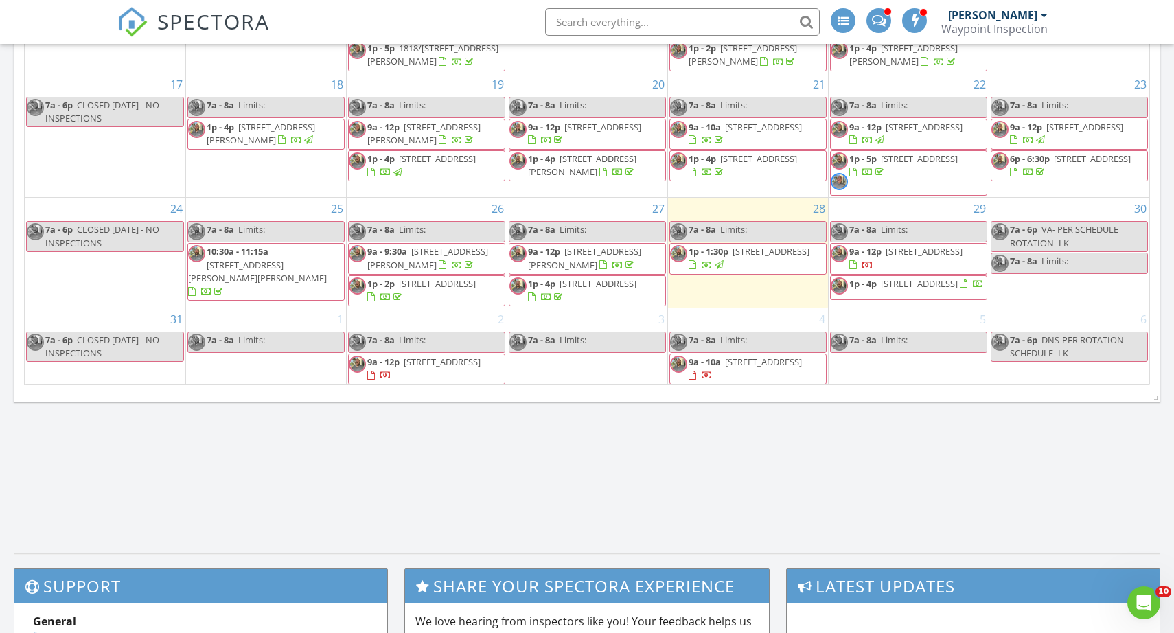
scroll to position [823, 0]
